Goal: Navigation & Orientation: Find specific page/section

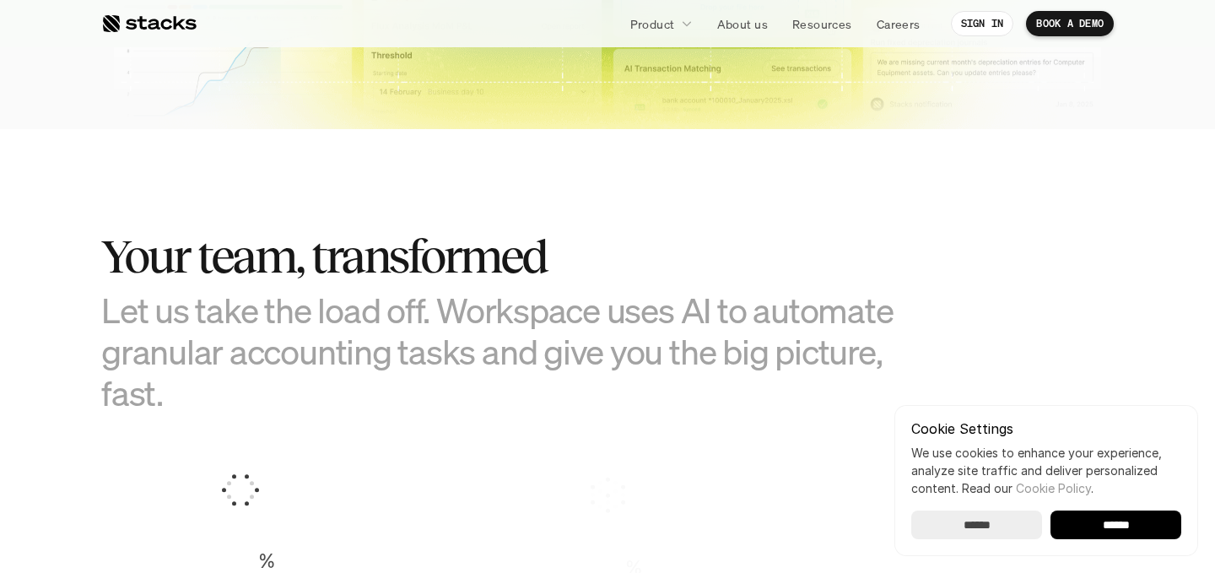
scroll to position [998, 0]
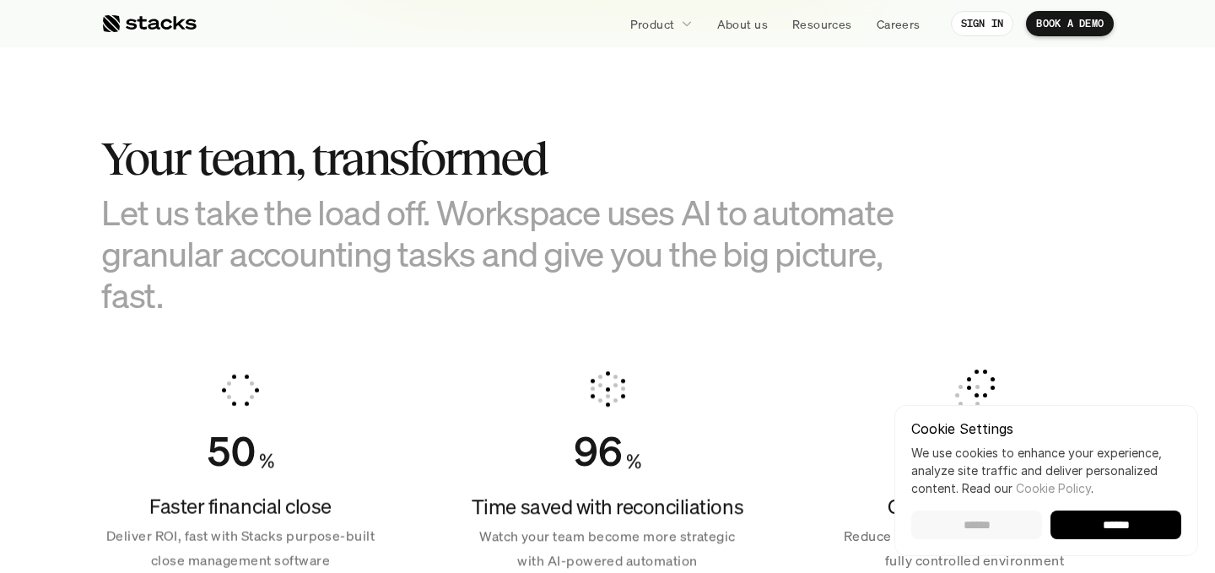
click at [957, 513] on input "******" at bounding box center [976, 525] width 131 height 29
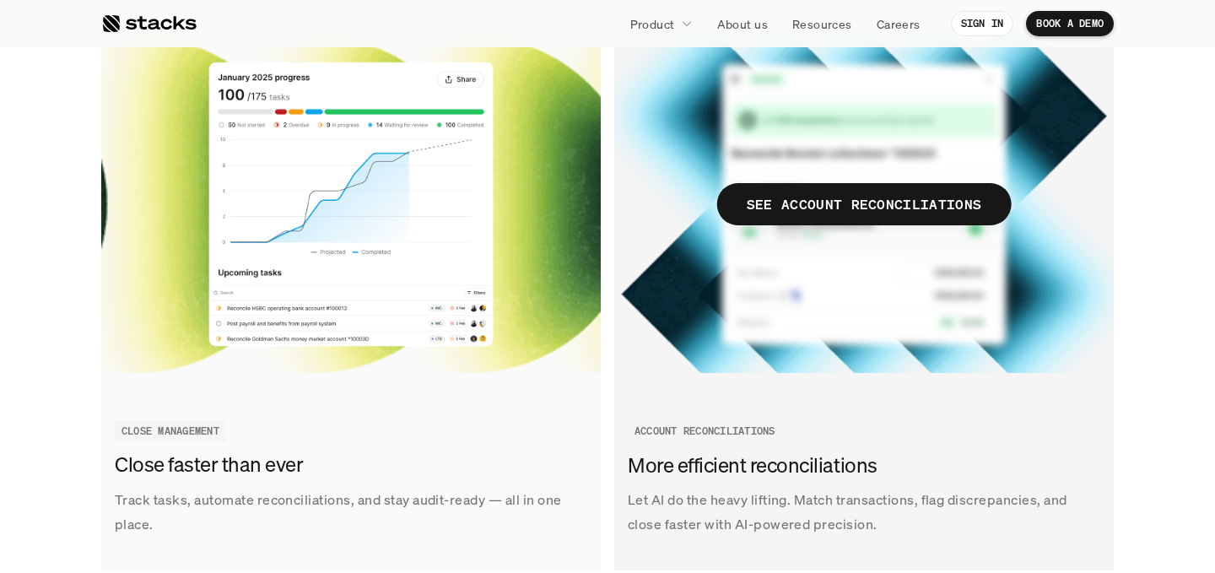
scroll to position [2021, 0]
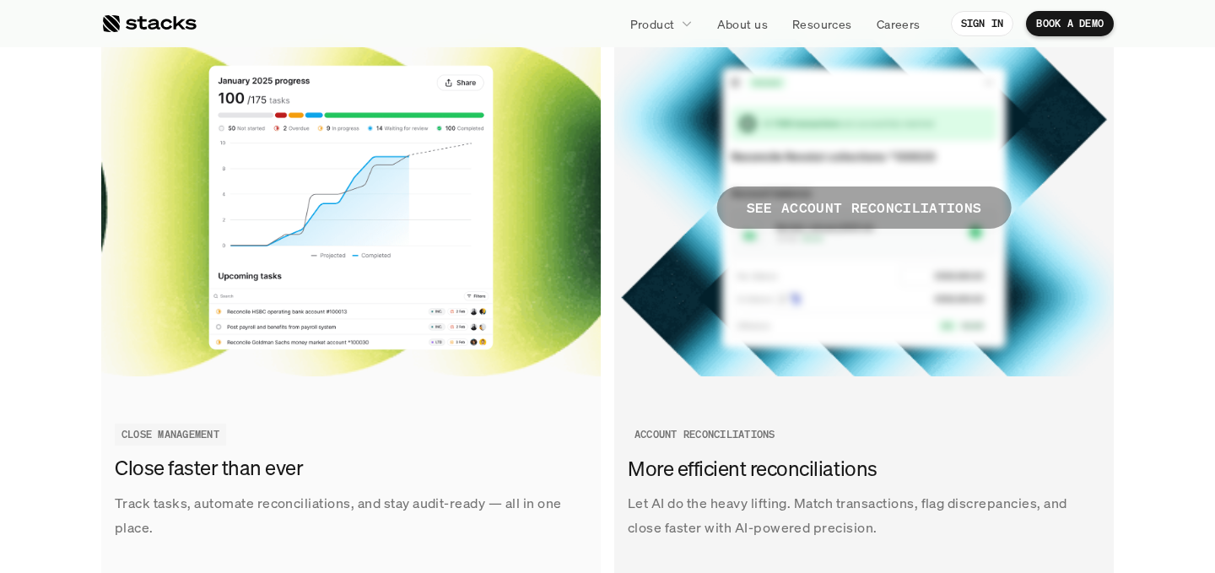
click at [841, 215] on p "SEE ACCOUNT RECONCILIATIONS" at bounding box center [864, 208] width 235 height 24
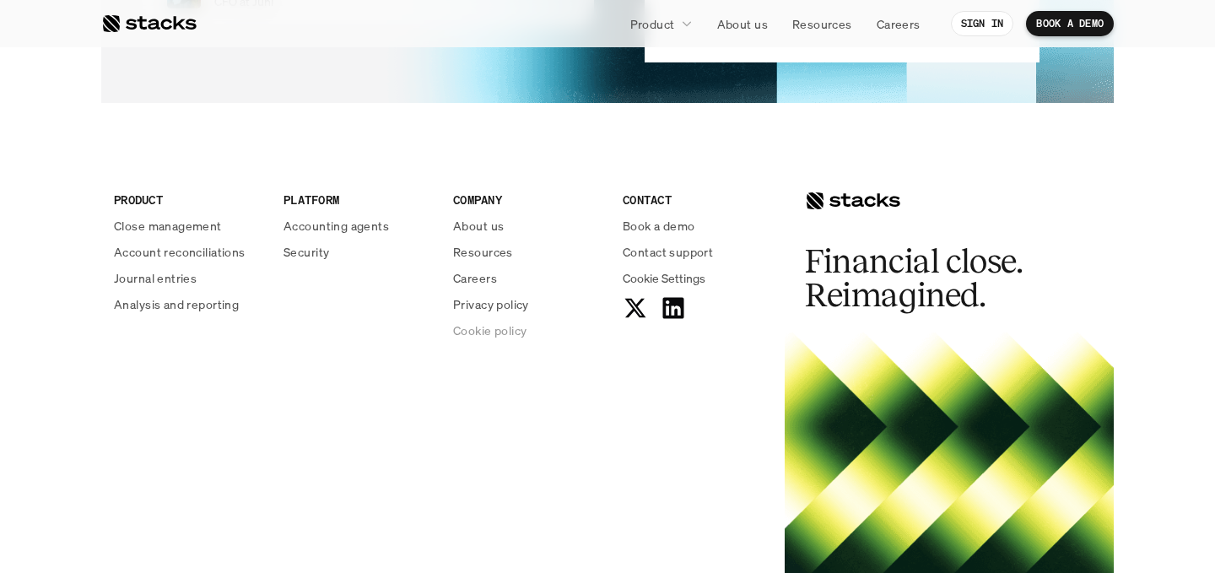
scroll to position [4331, 0]
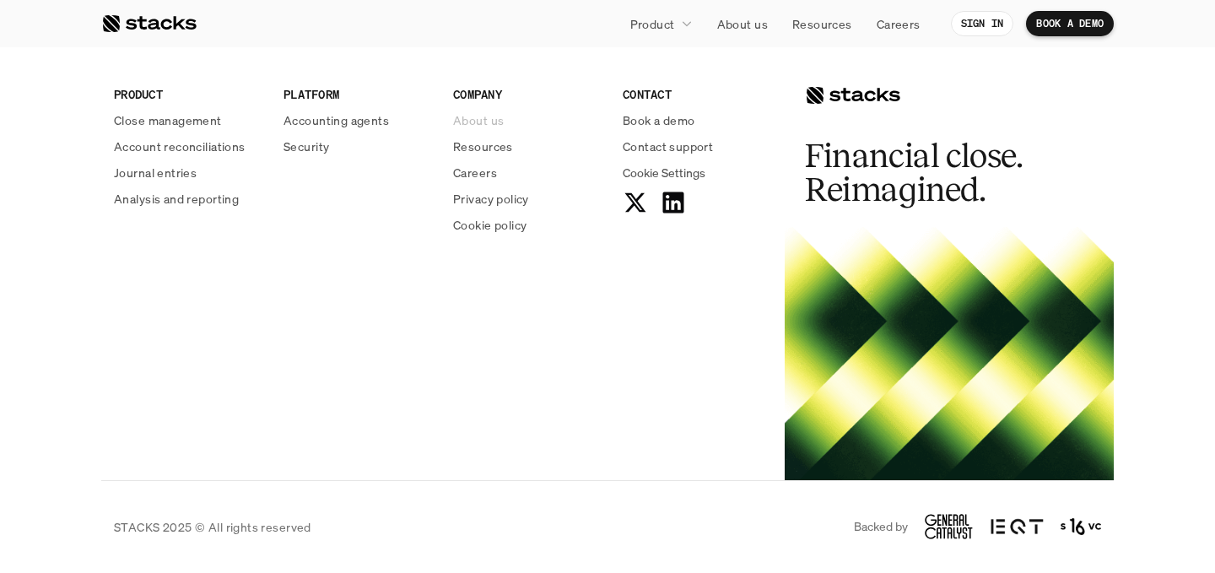
click at [495, 119] on p "About us" at bounding box center [478, 120] width 51 height 18
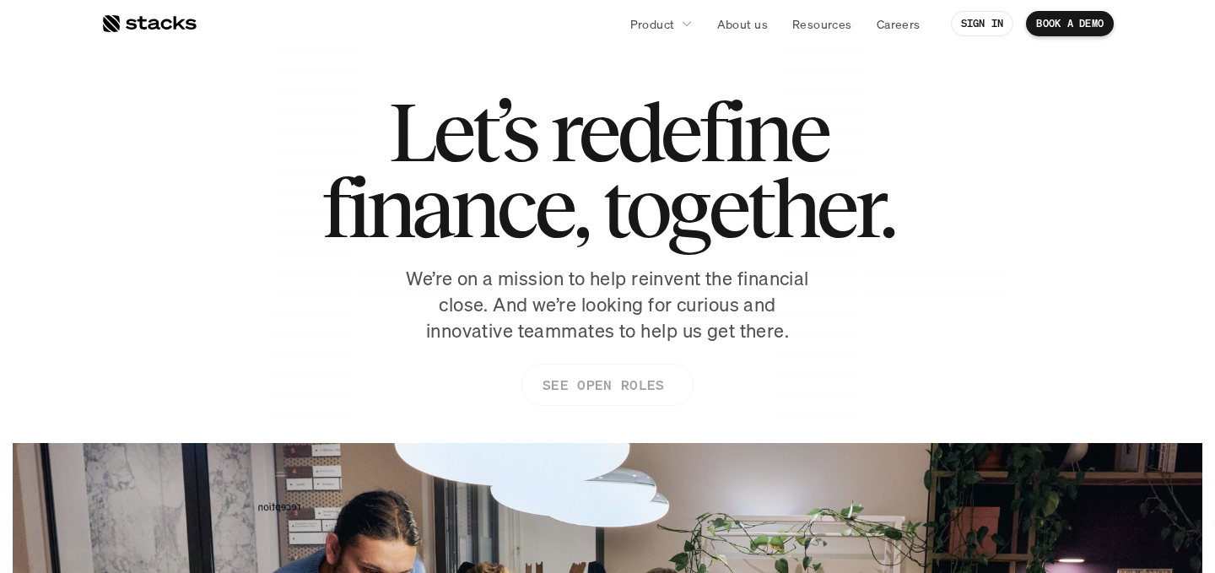
scroll to position [42, 0]
click at [563, 402] on link "SEE OPEN ROLES" at bounding box center [607, 384] width 172 height 42
